Goal: Information Seeking & Learning: Learn about a topic

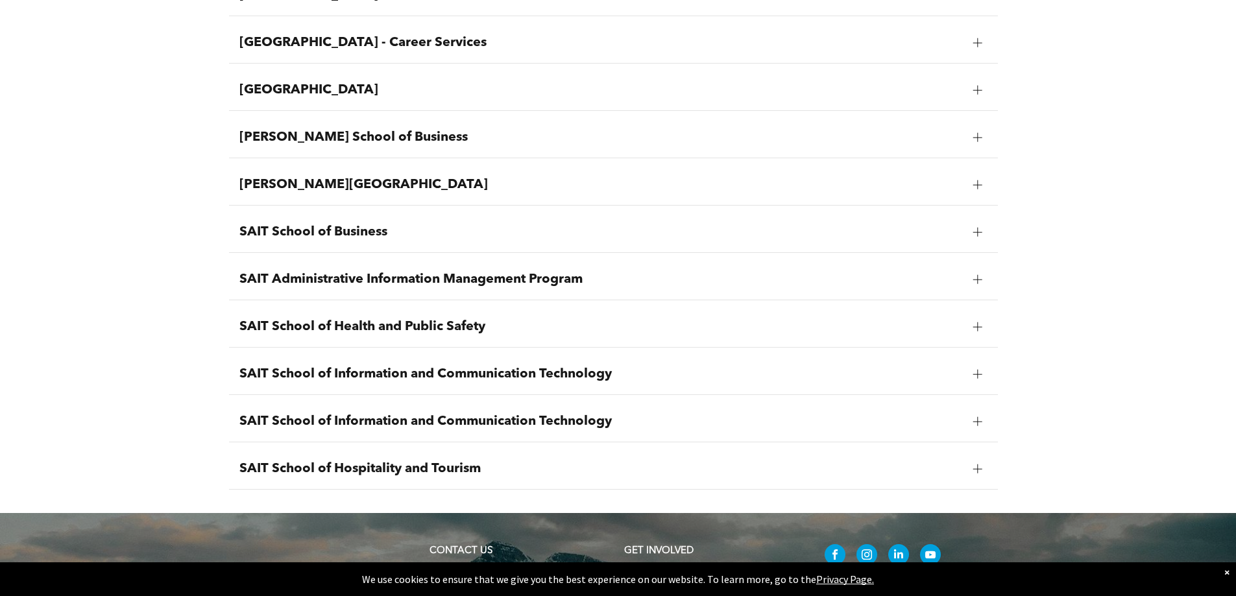
scroll to position [1558, 0]
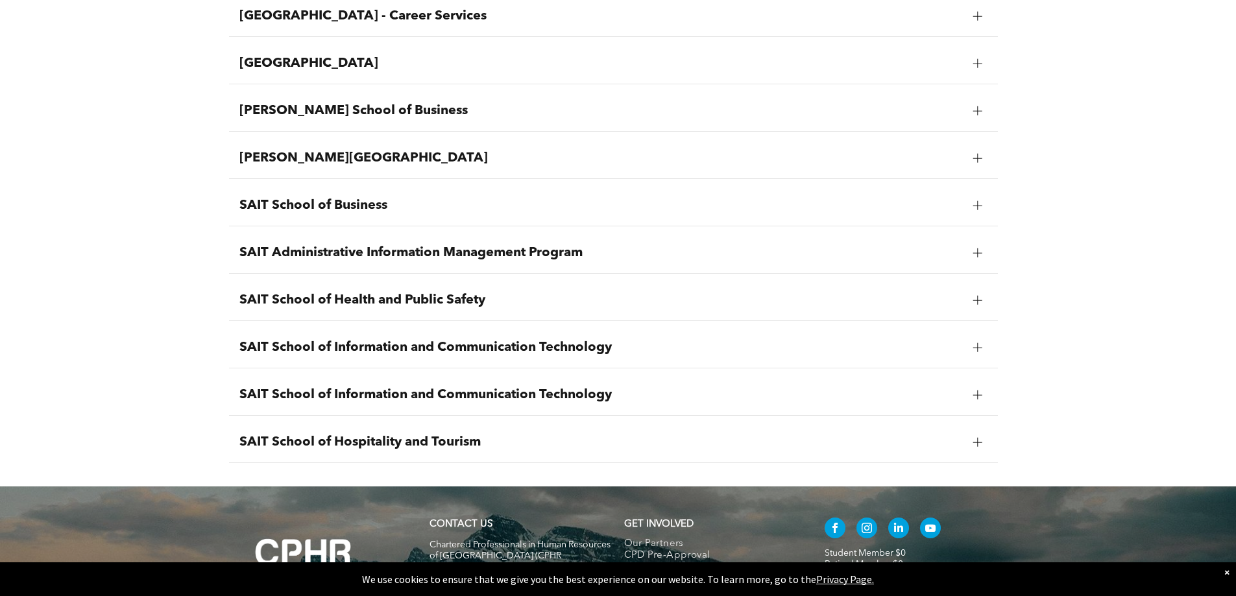
click at [972, 209] on div at bounding box center [977, 205] width 19 height 19
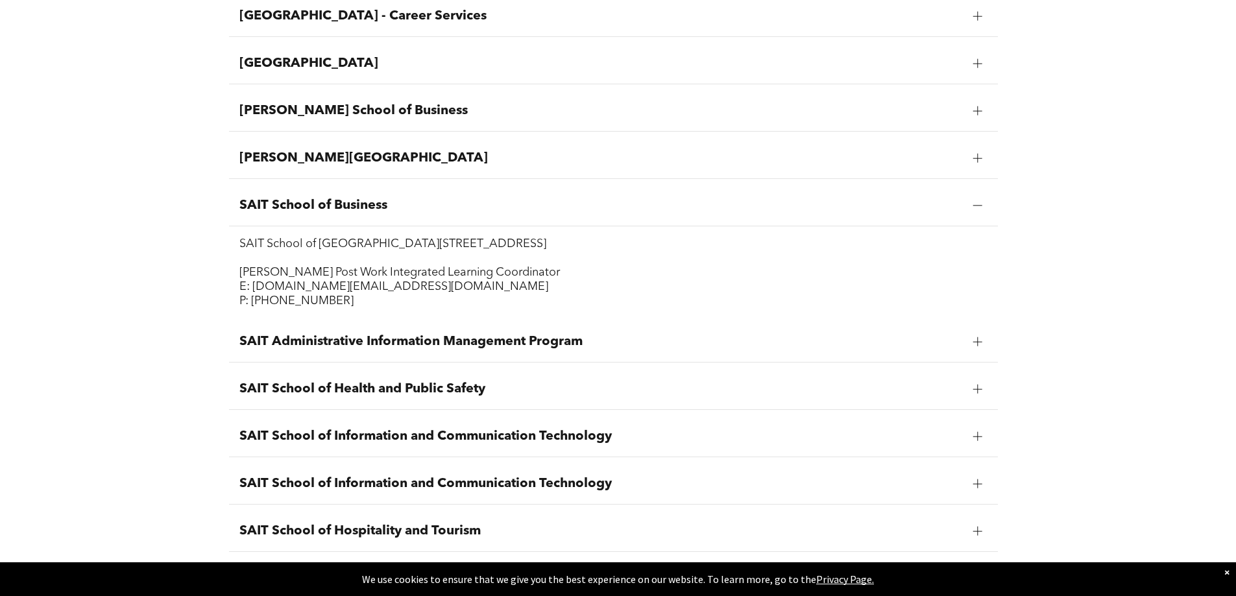
scroll to position [1425, 0]
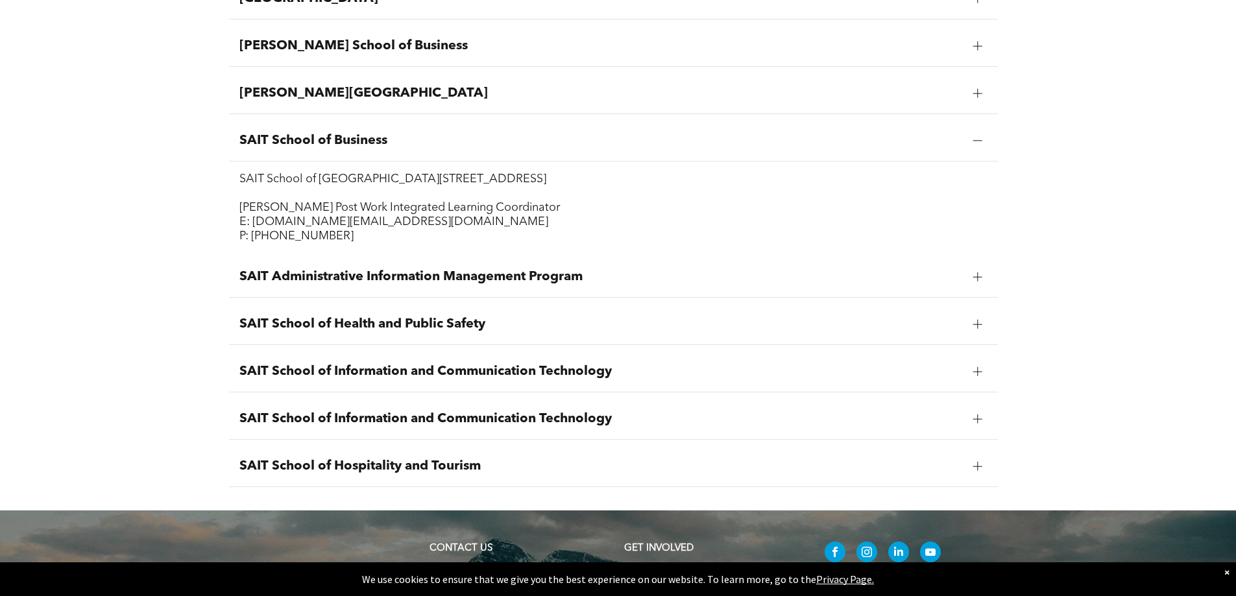
click at [979, 471] on div at bounding box center [978, 466] width 9 height 9
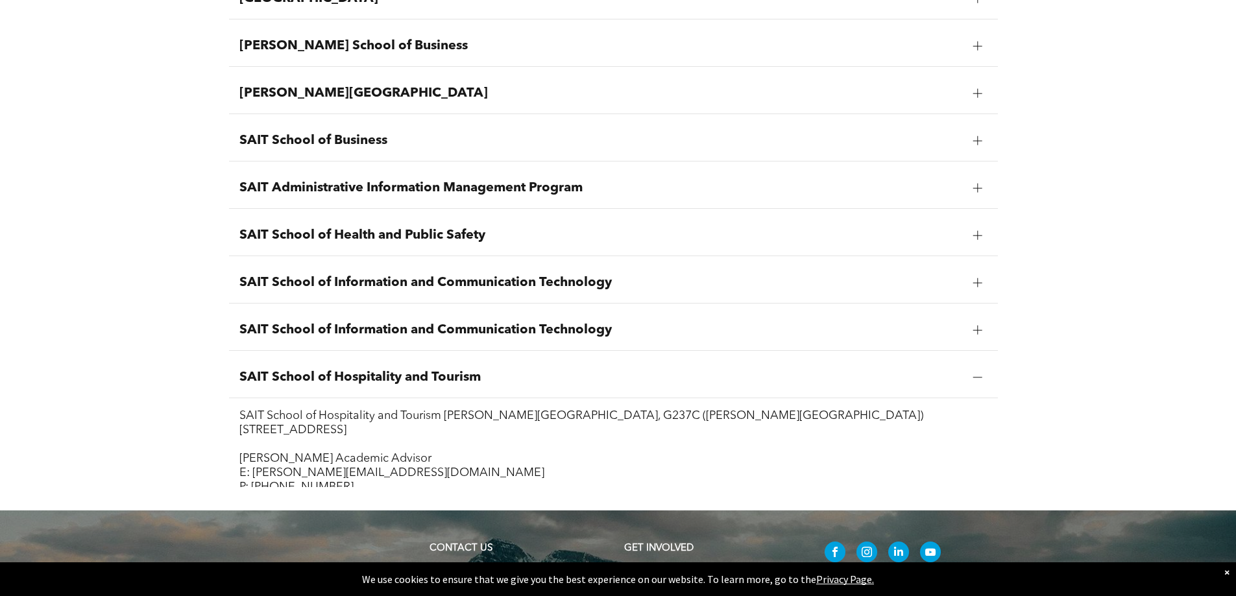
click at [983, 369] on div "SAIT School of Hospitality and Tourism" at bounding box center [613, 378] width 769 height 41
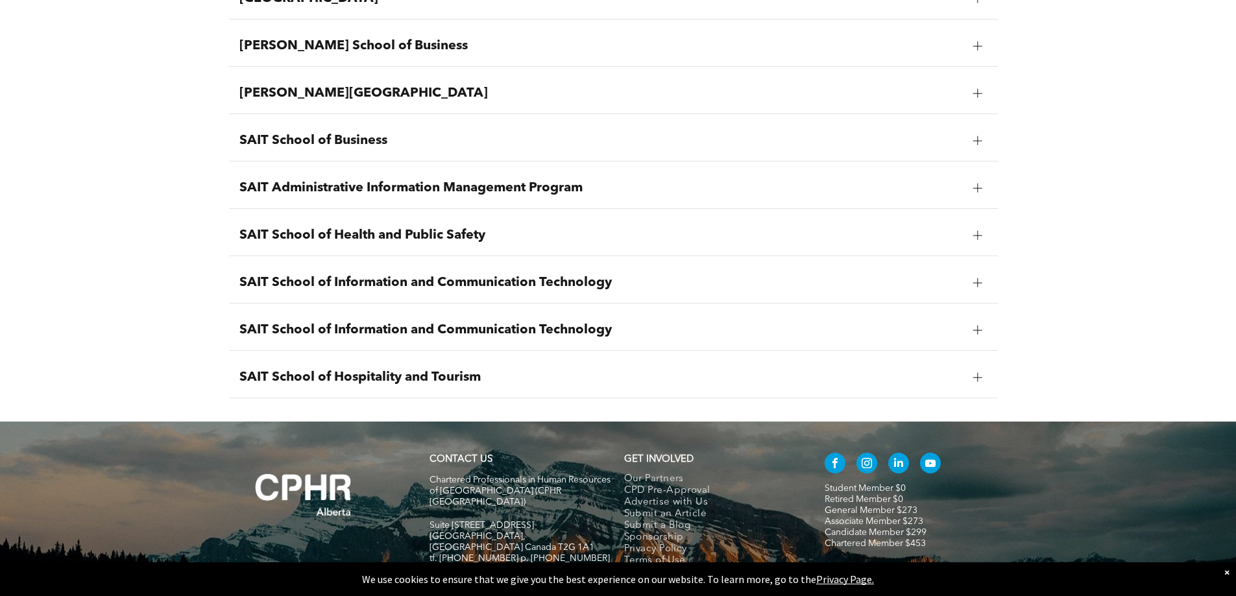
click at [983, 369] on div "SAIT School of Hospitality and Tourism" at bounding box center [613, 378] width 769 height 41
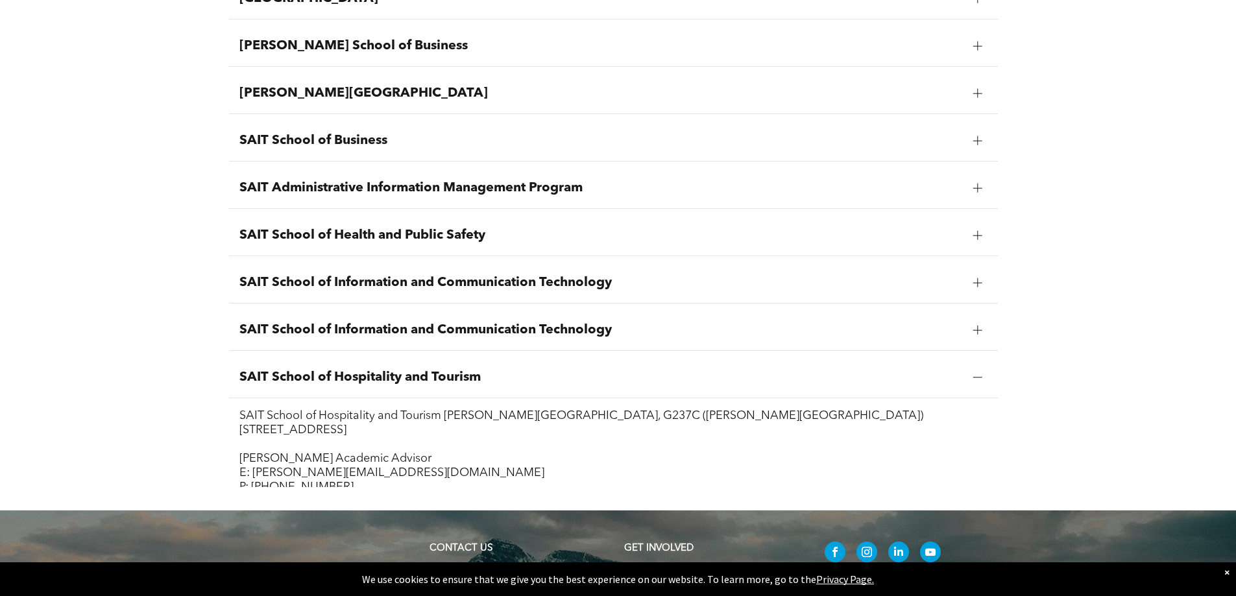
click at [984, 336] on div at bounding box center [977, 330] width 19 height 19
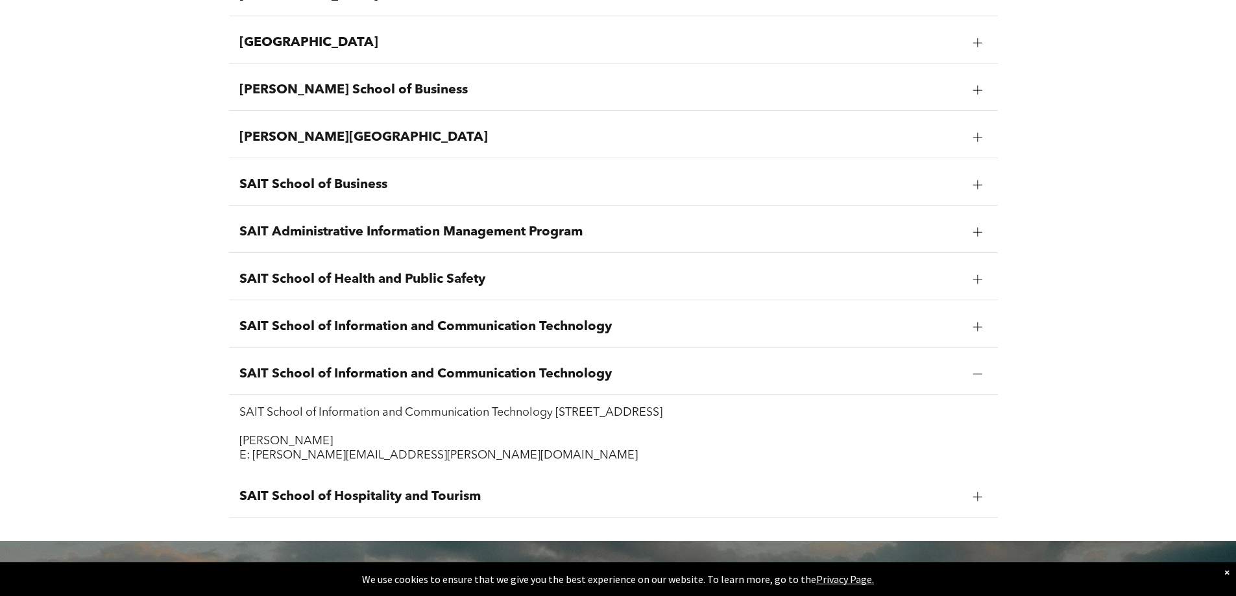
scroll to position [1360, 0]
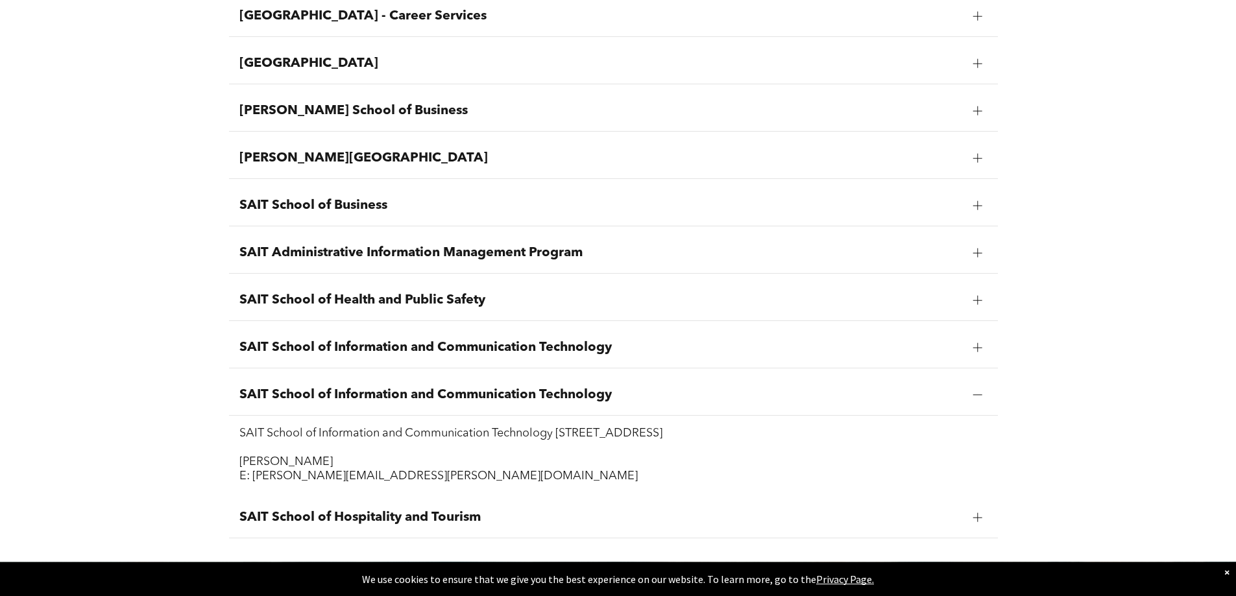
click at [975, 255] on div at bounding box center [978, 253] width 9 height 9
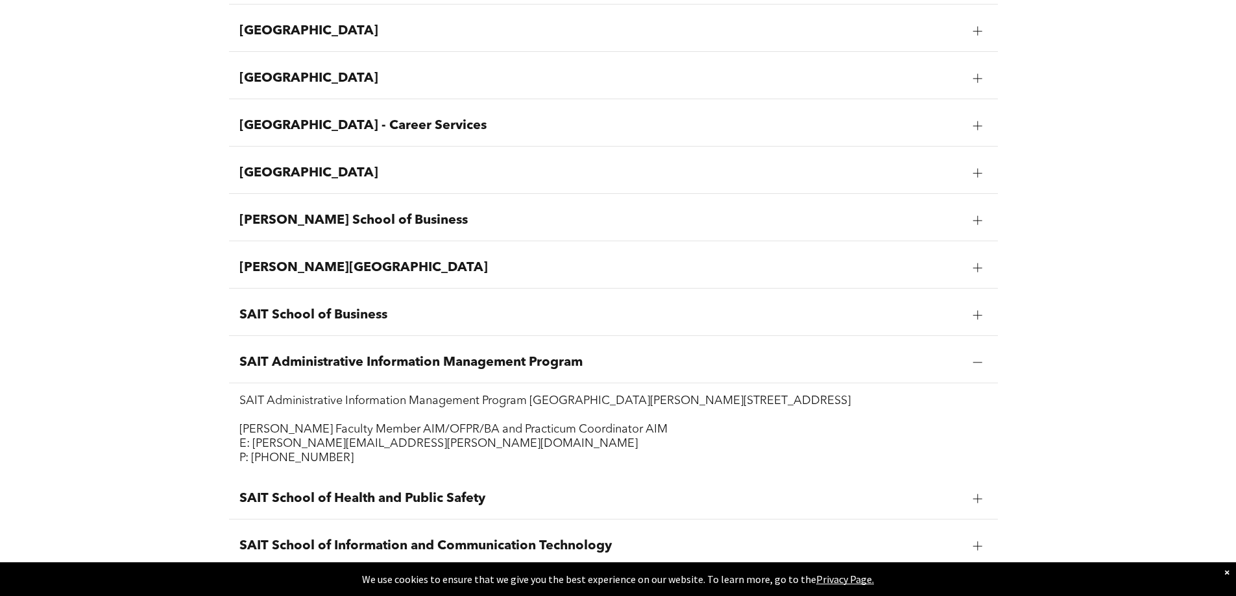
scroll to position [1230, 0]
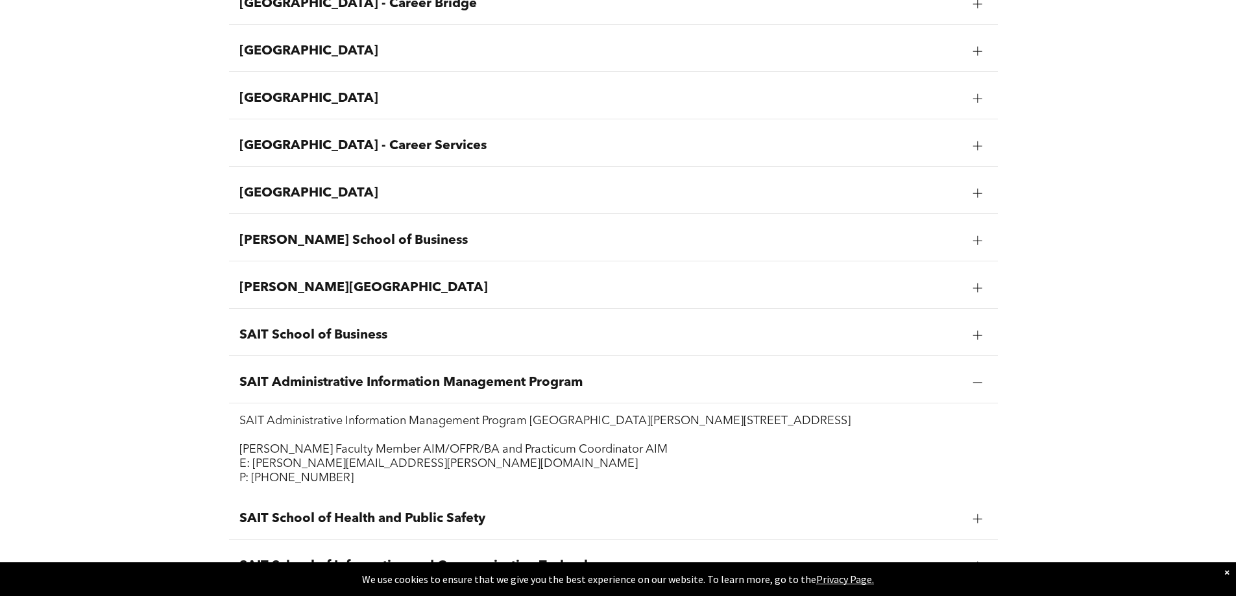
click at [983, 337] on div at bounding box center [977, 335] width 19 height 19
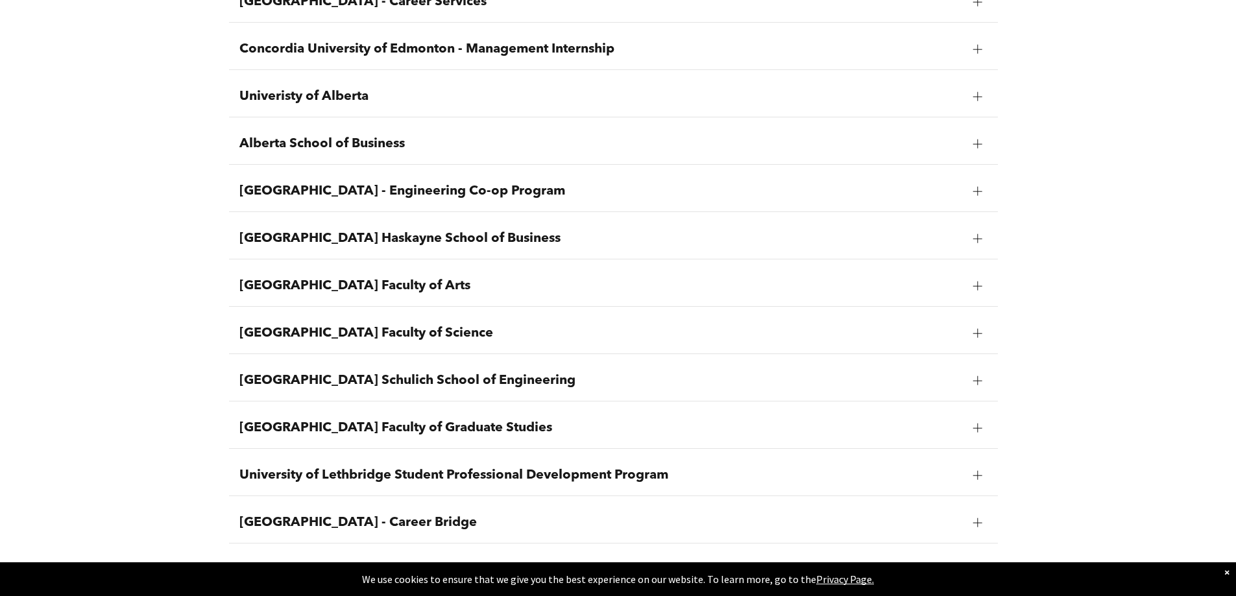
scroll to position [776, 0]
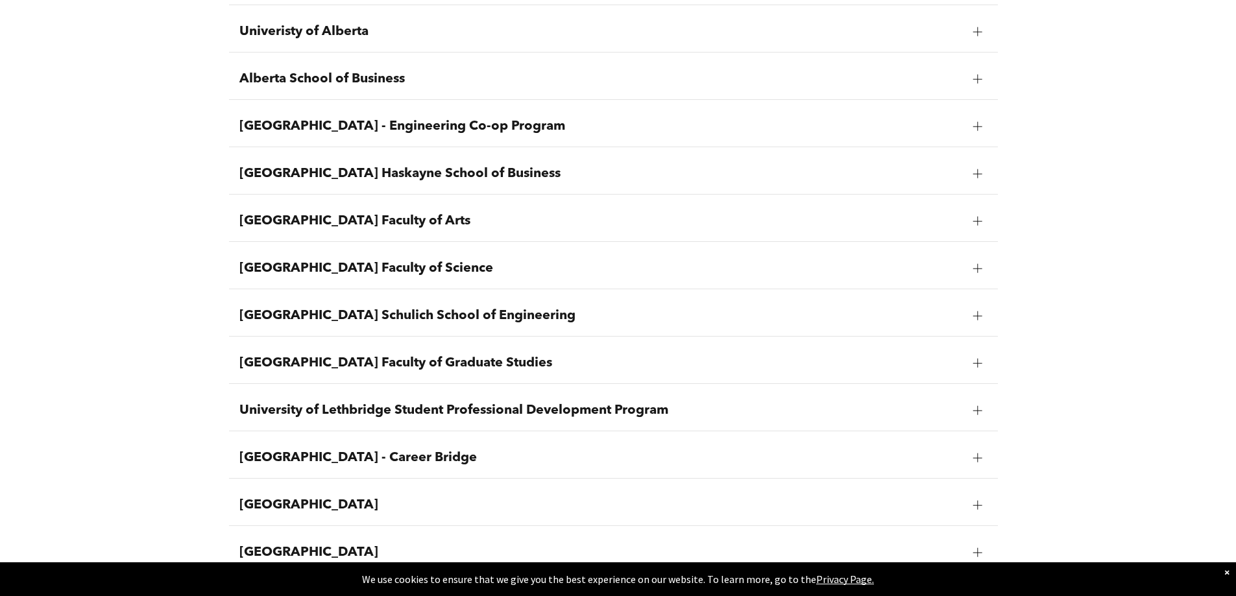
click at [986, 174] on div at bounding box center [977, 173] width 19 height 19
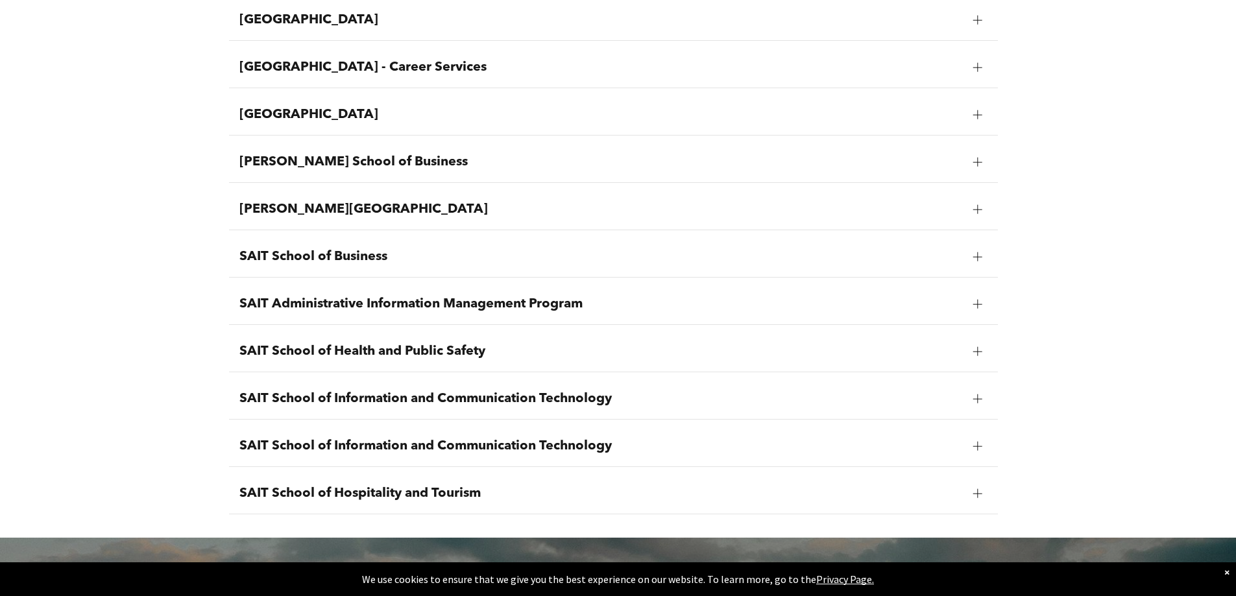
scroll to position [1490, 0]
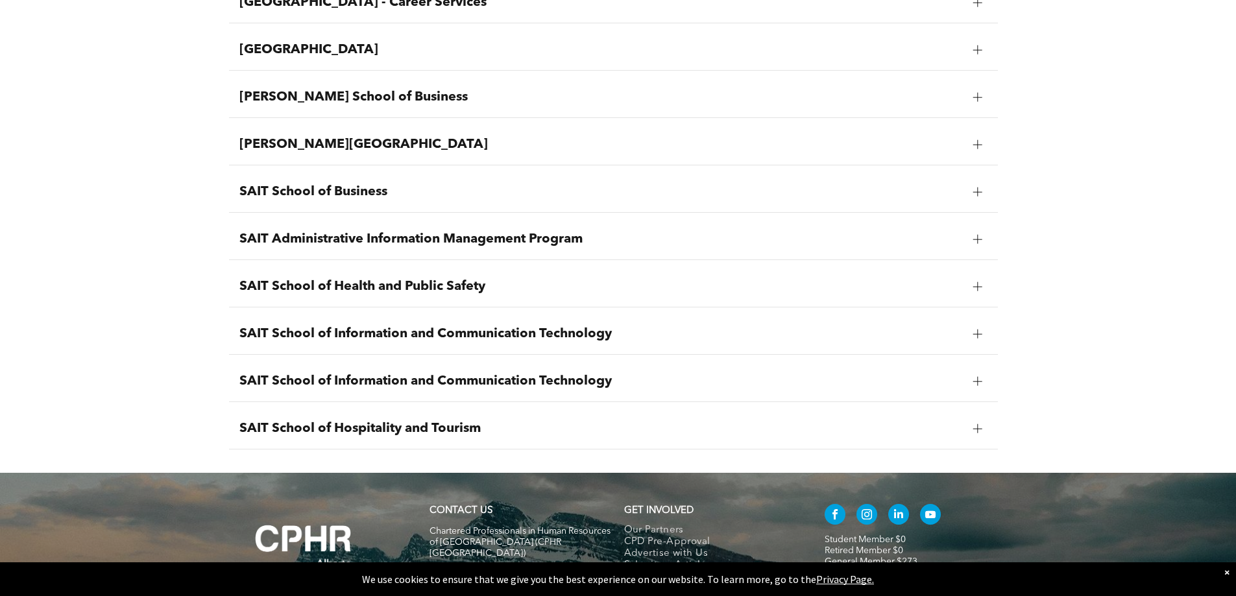
click at [945, 196] on span "SAIT School of Business" at bounding box center [601, 192] width 724 height 16
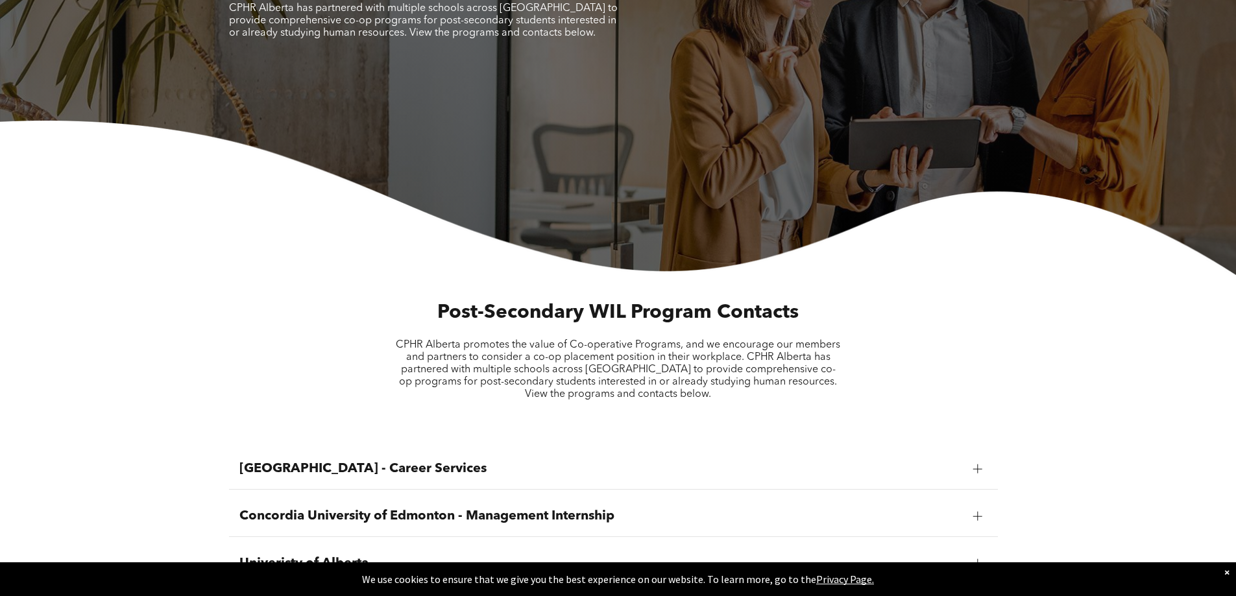
scroll to position [140, 0]
